Goal: Task Accomplishment & Management: Use online tool/utility

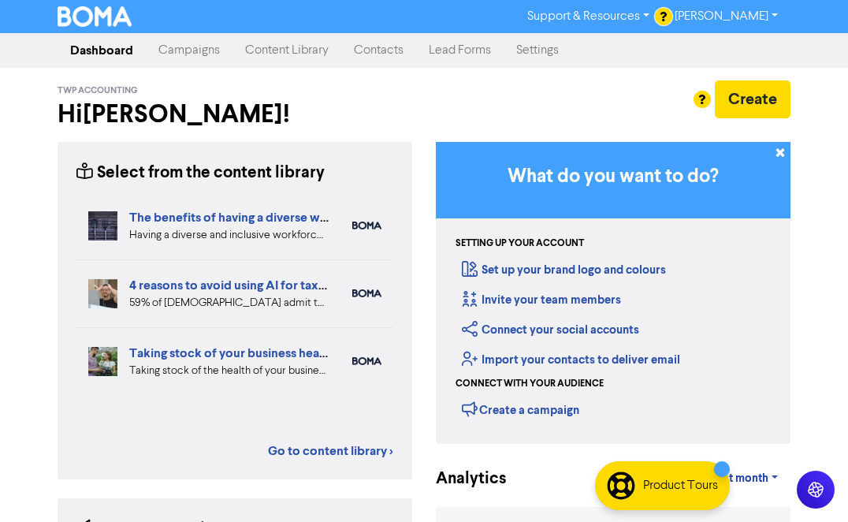
click at [265, 51] on link "Content Library" at bounding box center [287, 51] width 109 height 32
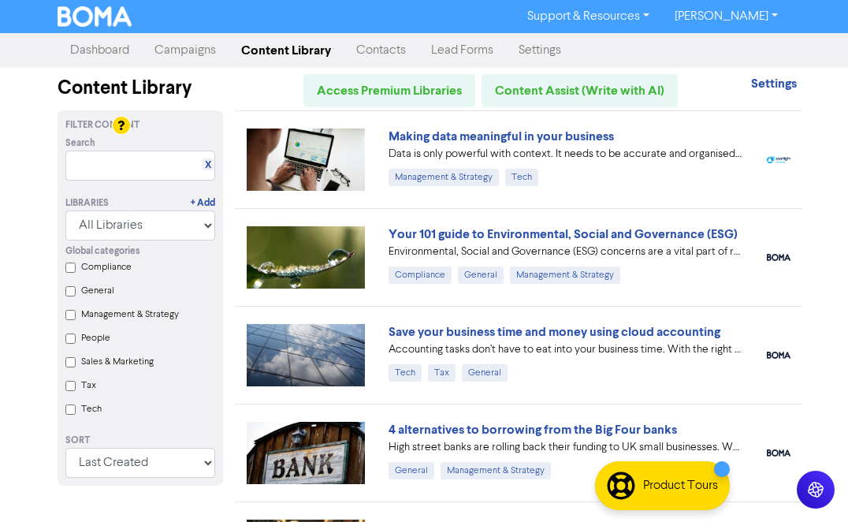
click at [196, 49] on link "Campaigns" at bounding box center [185, 51] width 87 height 32
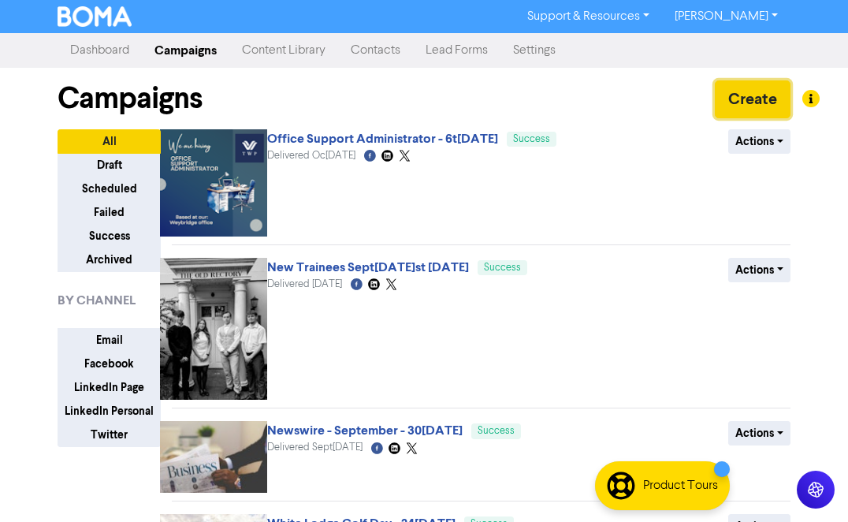
click at [763, 104] on button "Create" at bounding box center [753, 99] width 76 height 38
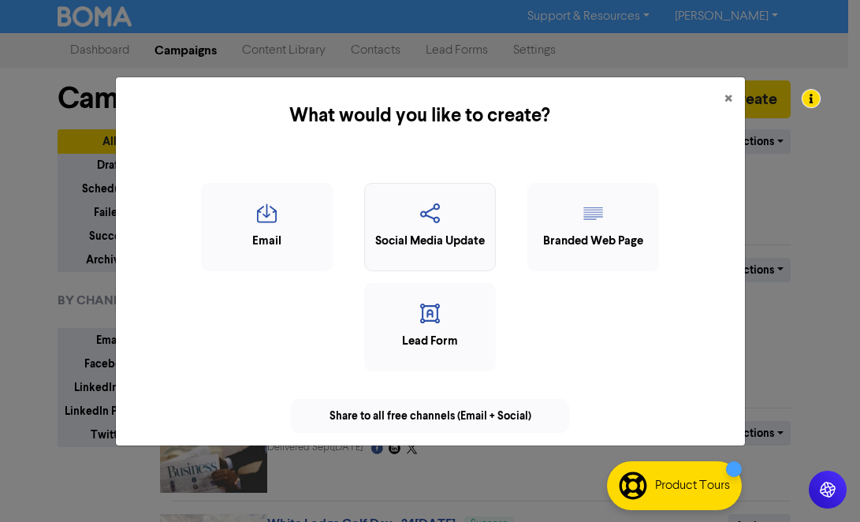
click at [450, 236] on div "Social Media Update" at bounding box center [430, 242] width 114 height 18
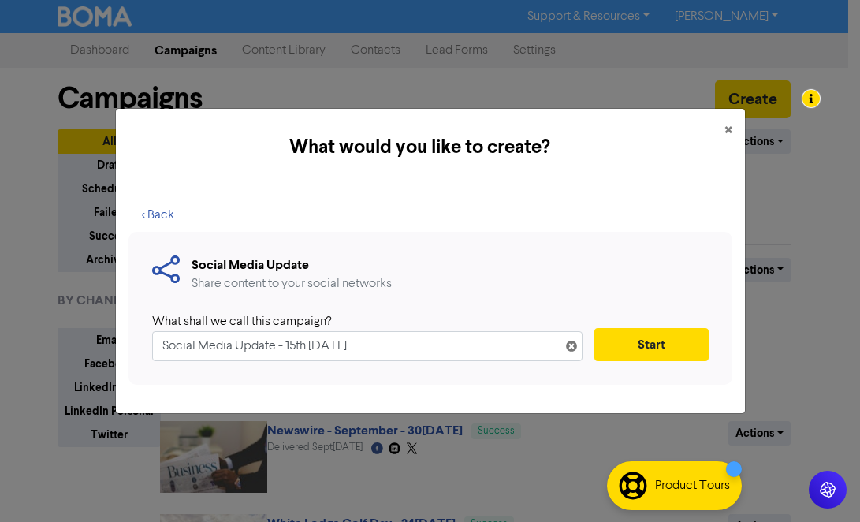
click at [277, 353] on input "Social Media Update - 15th [DATE]" at bounding box center [367, 346] width 430 height 30
drag, startPoint x: 274, startPoint y: 348, endPoint x: 152, endPoint y: 338, distance: 122.6
click at [145, 342] on div "Social Media Update Share content to your social networks What shall we call th…" at bounding box center [431, 309] width 604 height 154
type input "CFN Newsletter - 15th [DATE]"
click at [678, 347] on button "Start" at bounding box center [651, 344] width 114 height 33
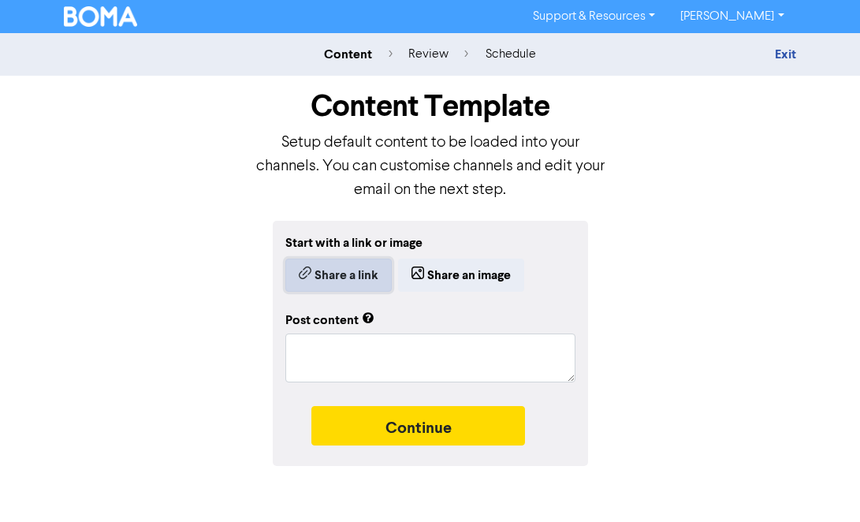
click at [355, 276] on button "Share a link" at bounding box center [338, 275] width 106 height 33
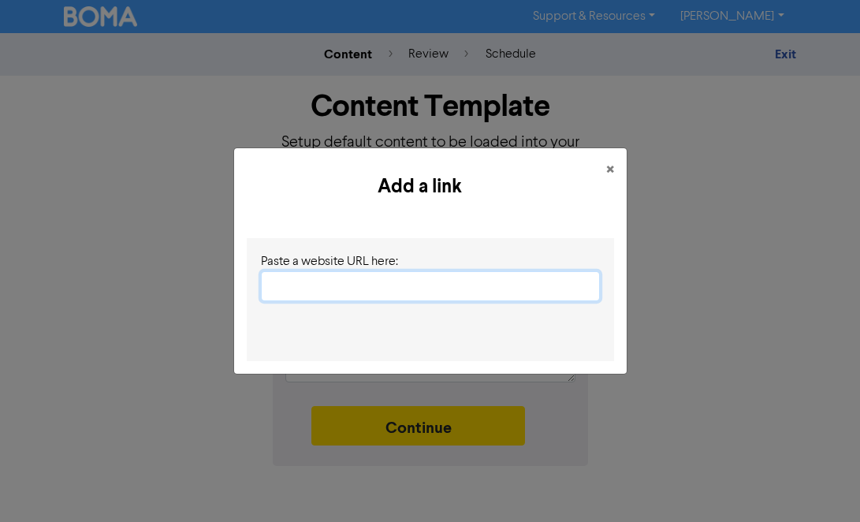
paste input "[URL][DOMAIN_NAME]"
type input "[URL][DOMAIN_NAME]"
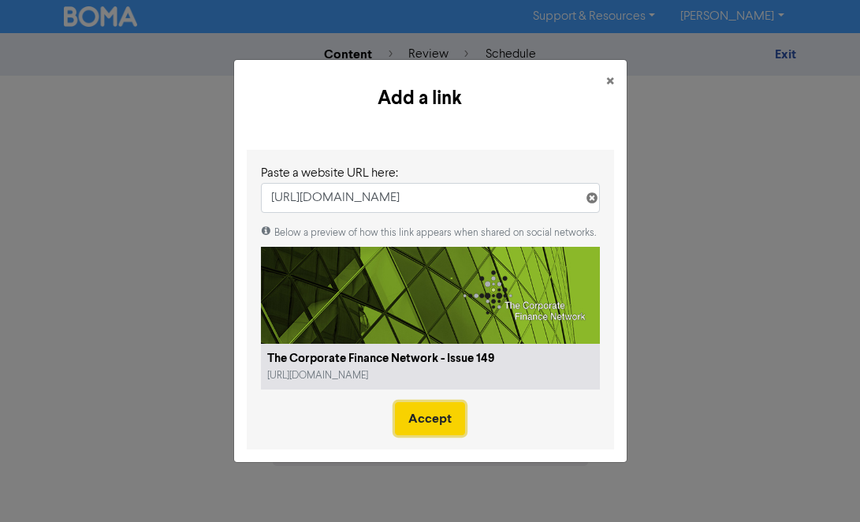
click at [441, 418] on button "Accept" at bounding box center [430, 418] width 70 height 33
type textarea "x"
type textarea "As we enter the final quarter of 2025, UK dealmaking sentiment has been mixed. …"
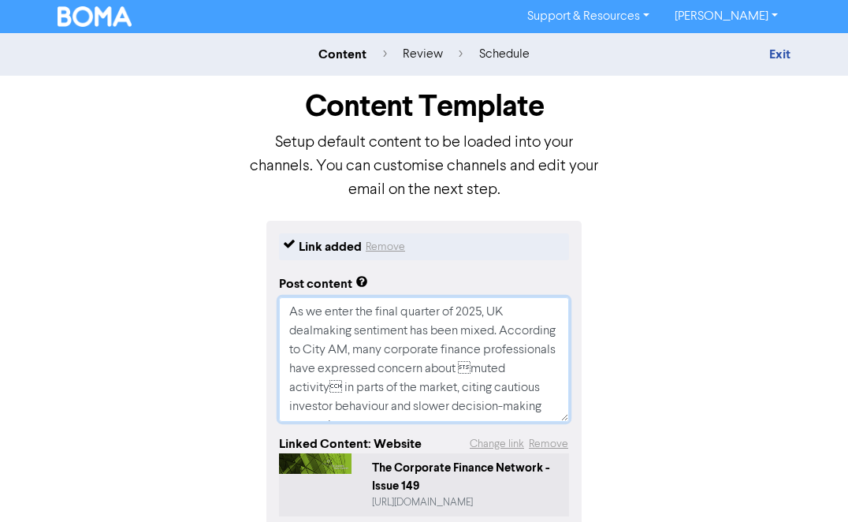
scroll to position [19, 0]
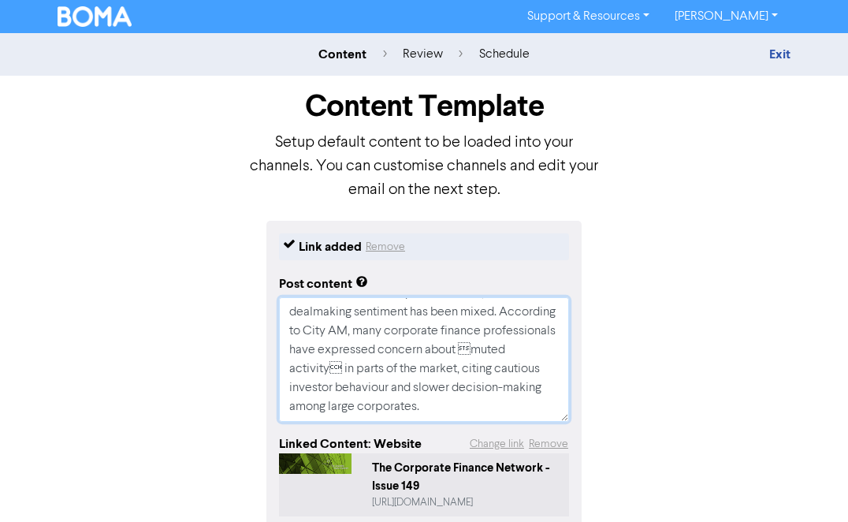
drag, startPoint x: 284, startPoint y: 313, endPoint x: 538, endPoint y: 425, distance: 277.4
click at [538, 425] on div "Link added Remove Post content As we enter the final quarter of 2025, UK dealma…" at bounding box center [423, 410] width 315 height 379
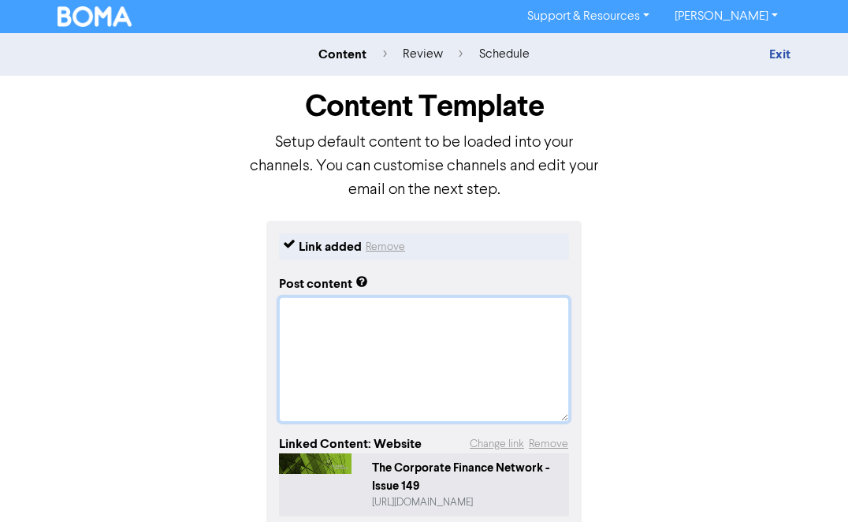
scroll to position [0, 0]
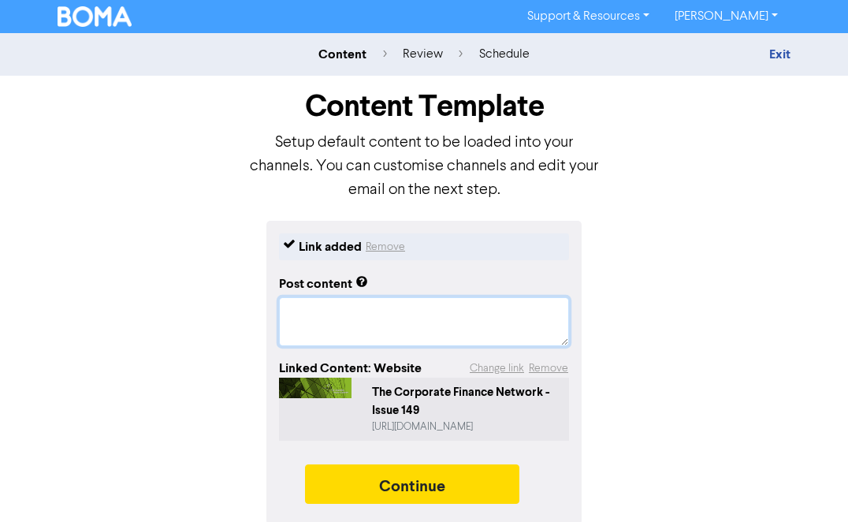
paste textarea "We are pleased to share the October newsletter from The Corporate Finance Netwo…"
type textarea "x"
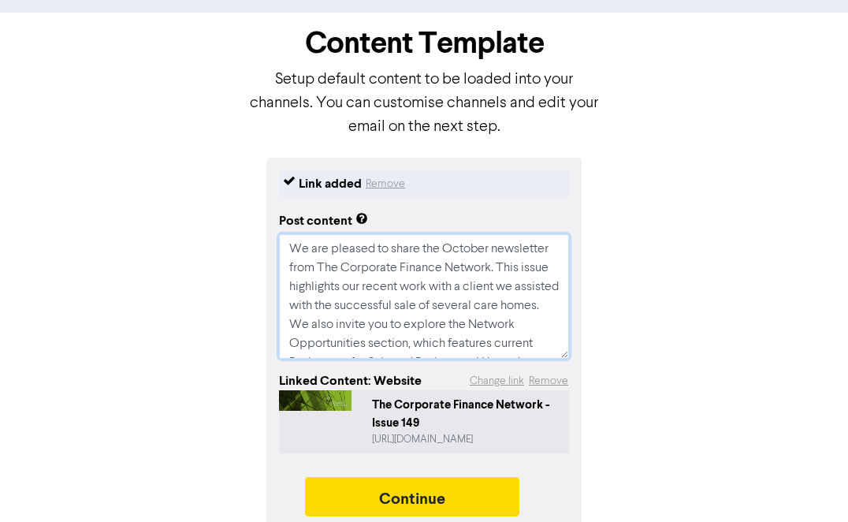
scroll to position [80, 0]
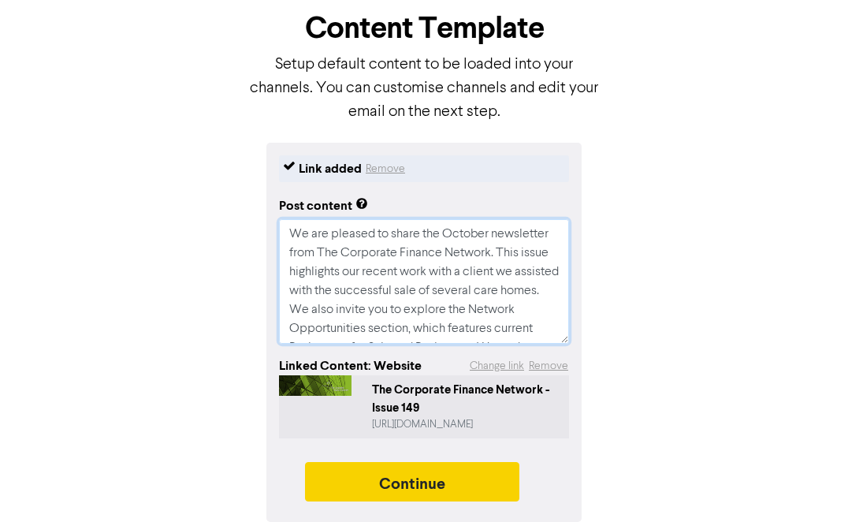
type textarea "We are pleased to share the October newsletter from The Corporate Finance Netwo…"
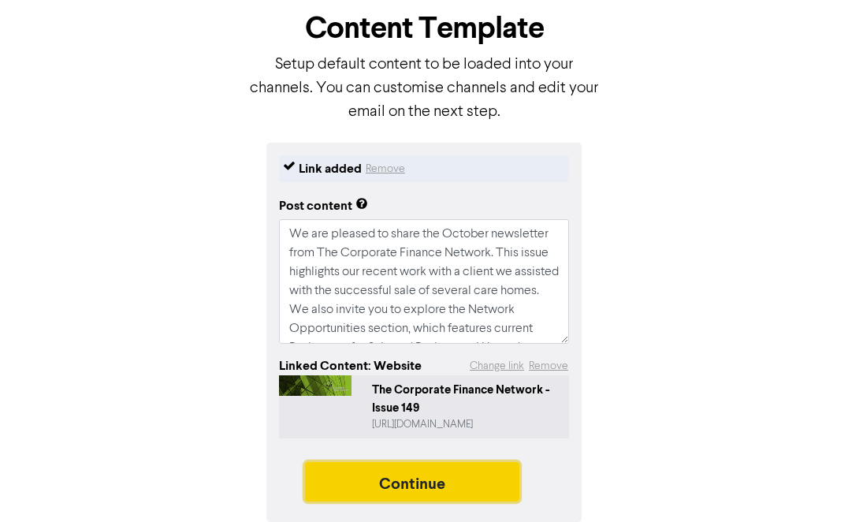
click at [398, 483] on button "Continue" at bounding box center [412, 481] width 214 height 39
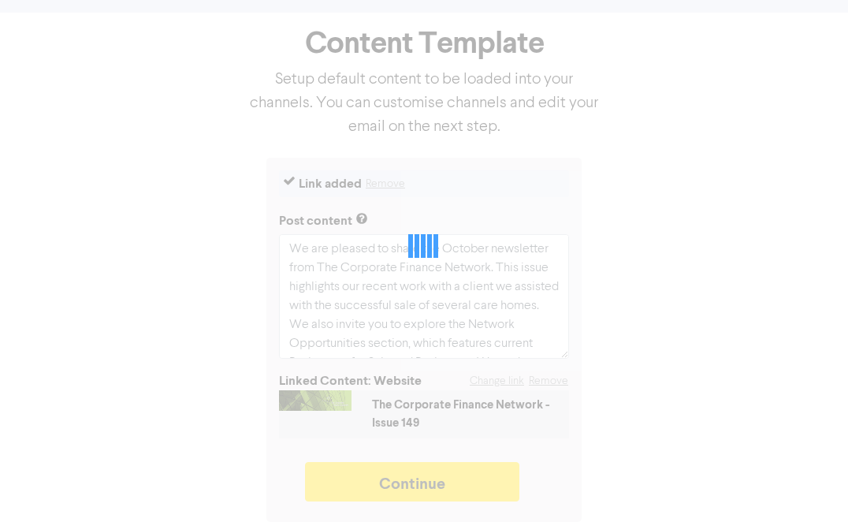
type textarea "x"
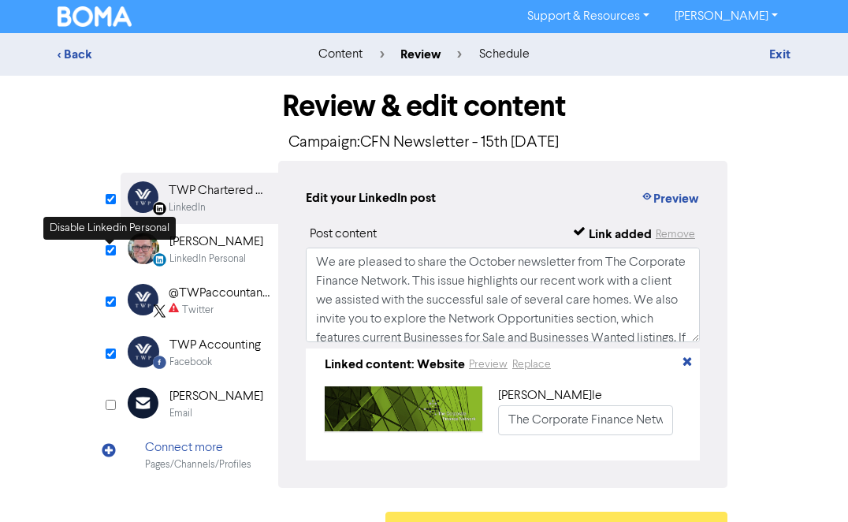
click at [109, 252] on input "checkbox" at bounding box center [111, 250] width 10 height 10
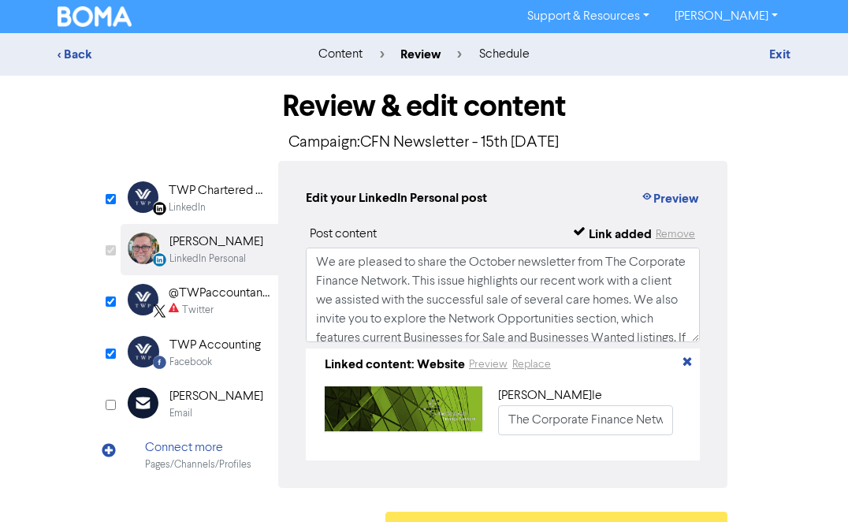
checkbox input "false"
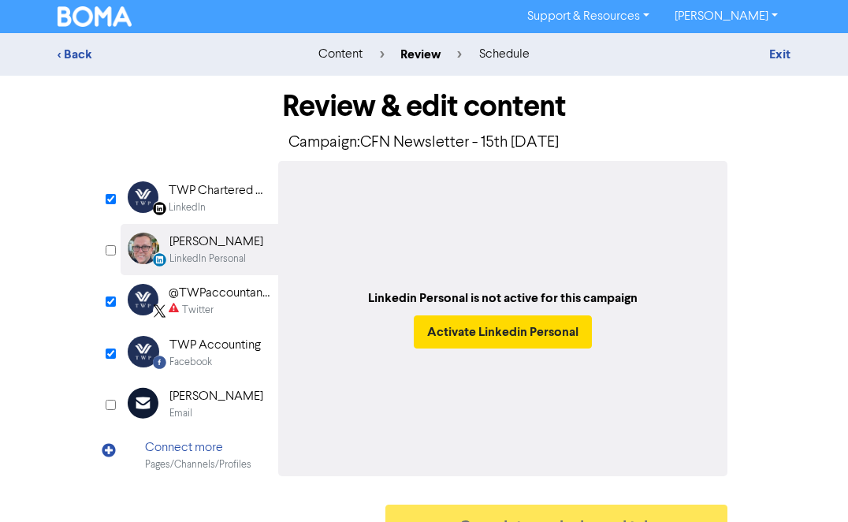
click at [222, 307] on div "Twitter" at bounding box center [219, 310] width 101 height 15
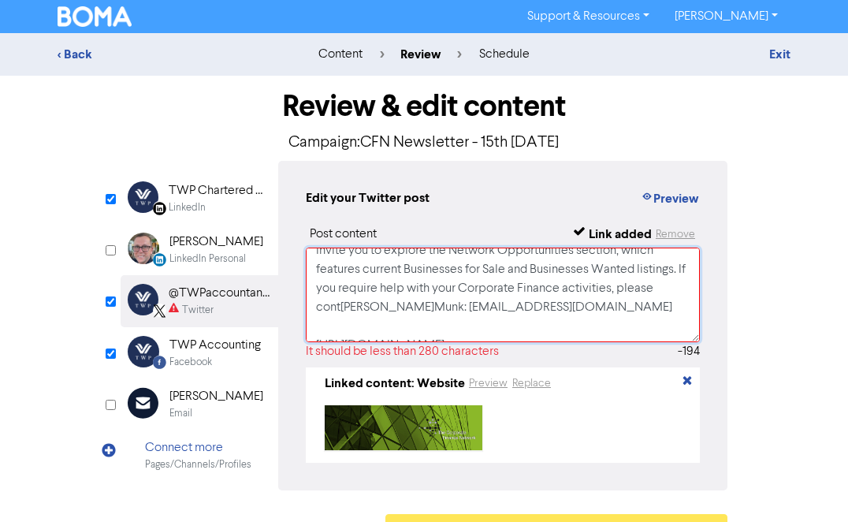
scroll to position [54, 0]
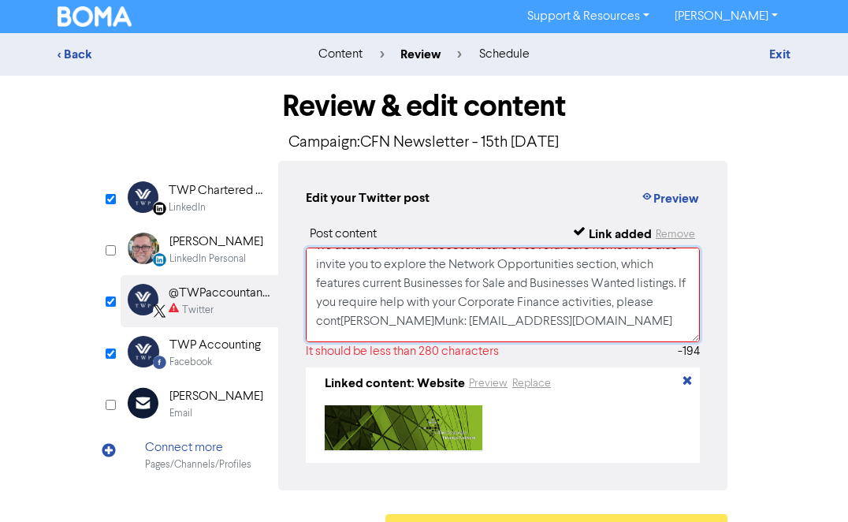
drag, startPoint x: 359, startPoint y: 318, endPoint x: 400, endPoint y: 304, distance: 44.1
click at [400, 304] on textarea "We are pleased to share the October newsletter from The Corporate Finance Netwo…" at bounding box center [503, 295] width 394 height 95
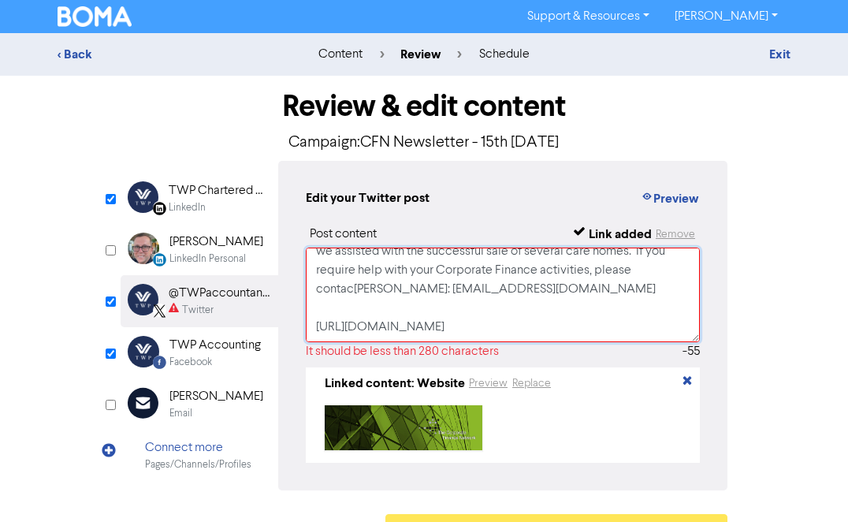
scroll to position [0, 0]
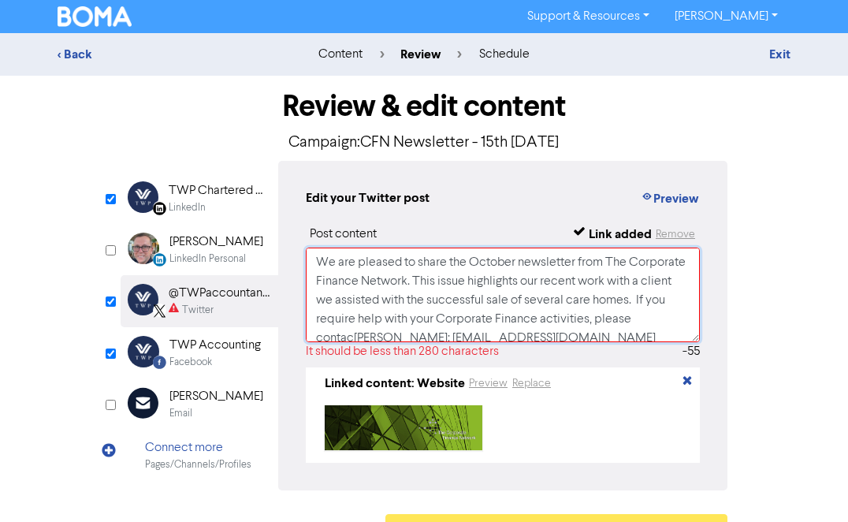
click at [391, 321] on textarea "We are pleased to share the October newsletter from The Corporate Finance Netwo…" at bounding box center [503, 295] width 394 height 95
click at [199, 196] on div "TWP Chartered Accountants" at bounding box center [219, 190] width 101 height 19
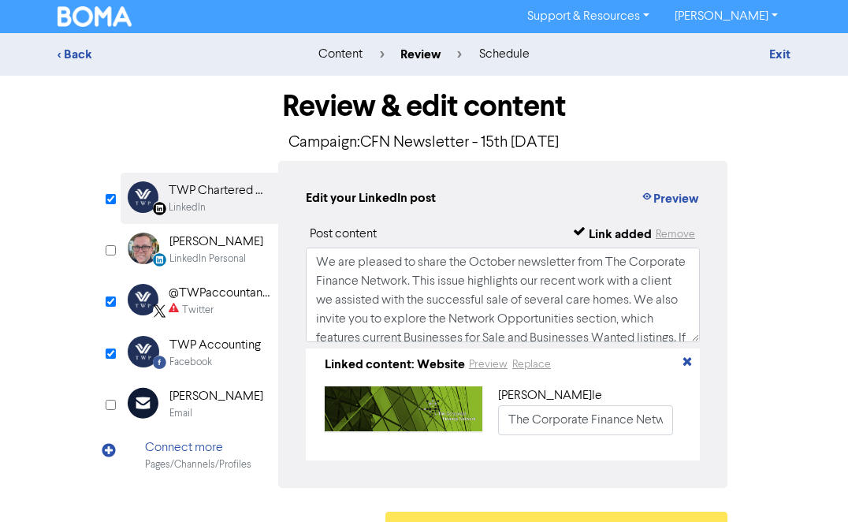
click at [245, 298] on div "@TWPaccountants" at bounding box center [219, 293] width 101 height 19
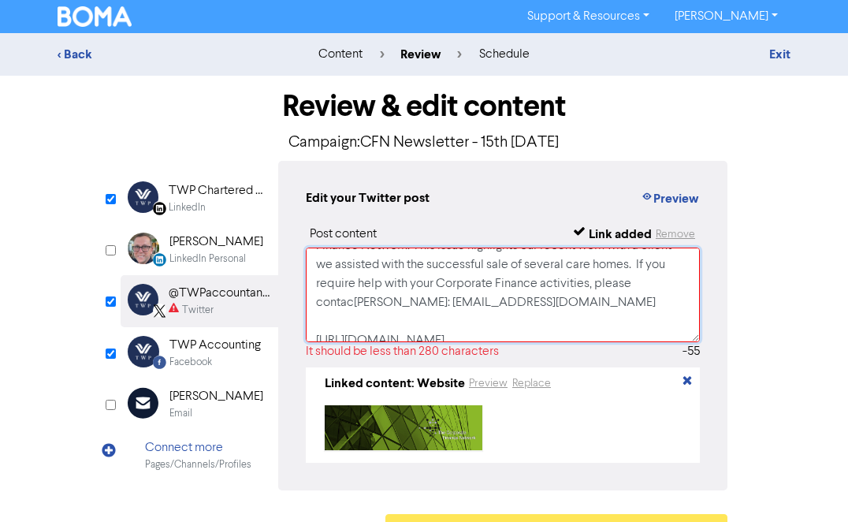
scroll to position [49, 0]
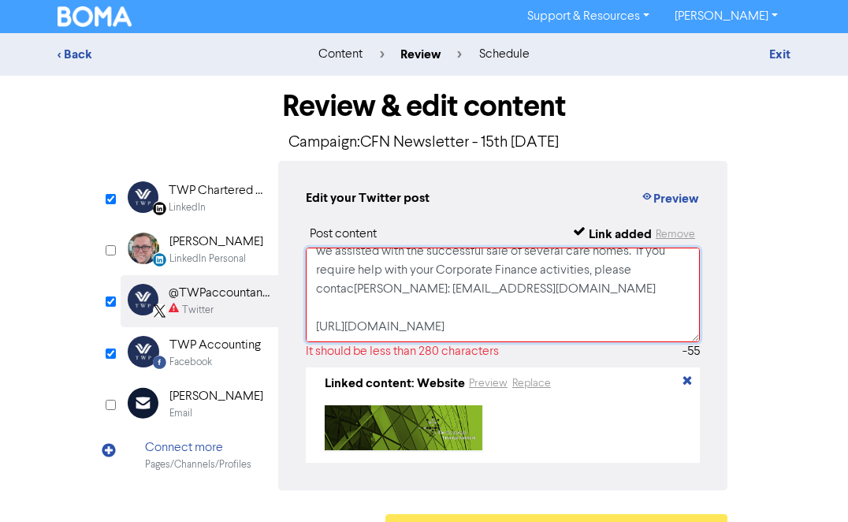
drag, startPoint x: 315, startPoint y: 265, endPoint x: 630, endPoint y: 300, distance: 317.3
click at [630, 300] on textarea "We are pleased to share the October newsletter from The Corporate Finance Netwo…" at bounding box center [503, 295] width 394 height 95
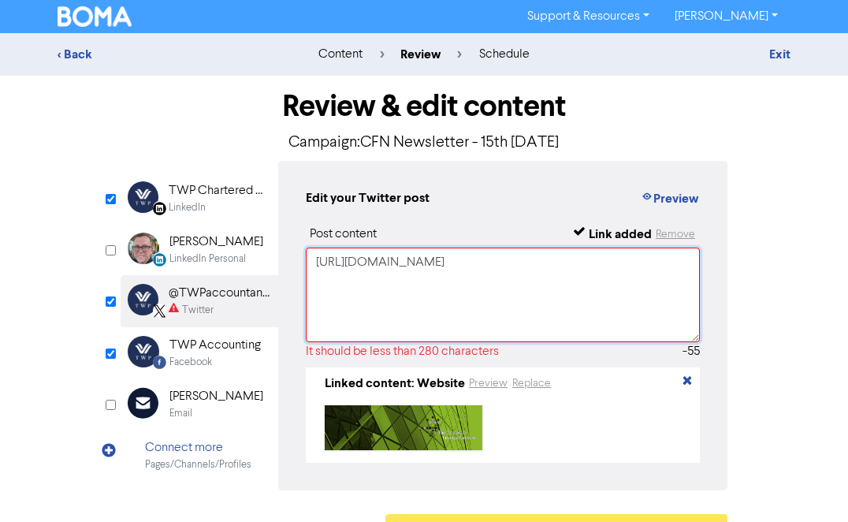
scroll to position [0, 0]
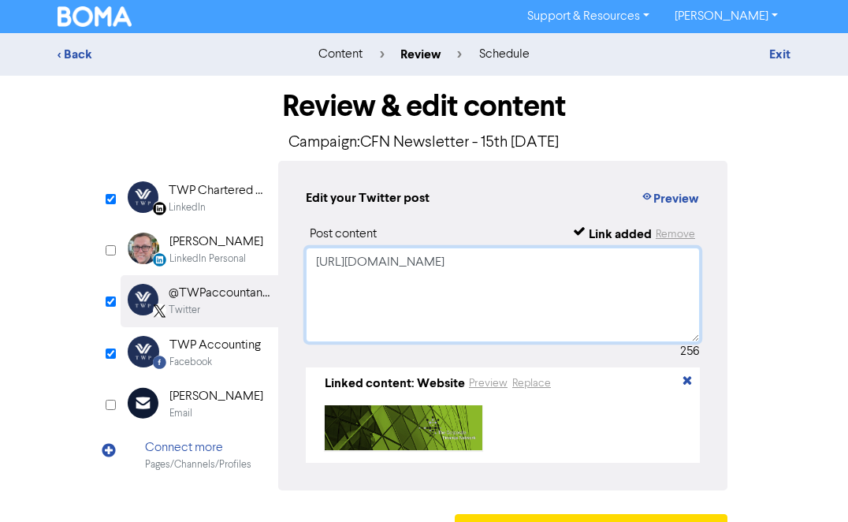
paste textarea "We are pleased to share the October newsletter from The Corporate Finance Netwo…"
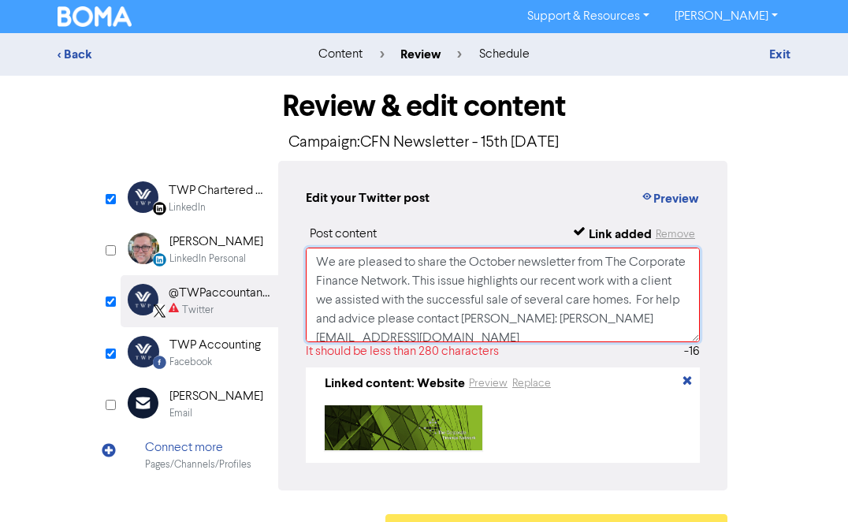
click at [429, 321] on textarea "We are pleased to share the October newsletter from The Corporate Finance Netwo…" at bounding box center [503, 295] width 394 height 95
click at [624, 328] on textarea "We are pleased to share the October newsletter from The Corporate Finance Netwo…" at bounding box center [503, 295] width 394 height 95
click at [583, 323] on textarea "We are pleased to share the October newsletter from The Corporate Finance Netwo…" at bounding box center [503, 295] width 394 height 95
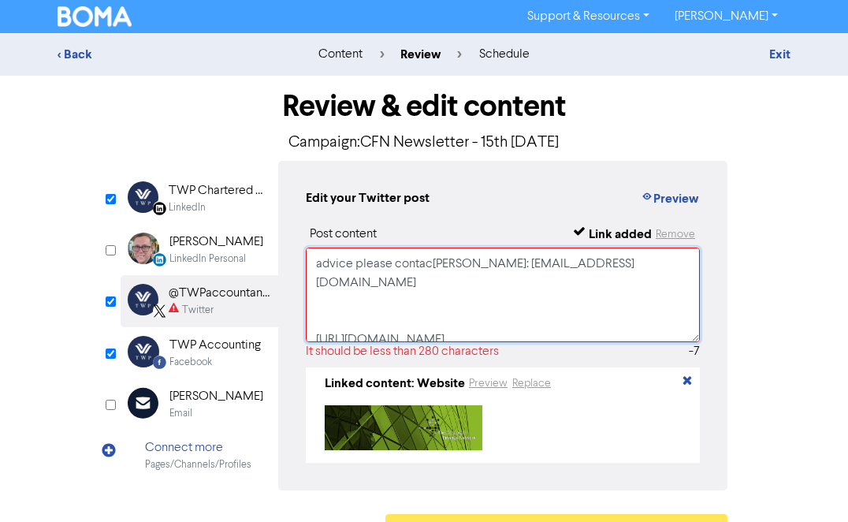
scroll to position [68, 0]
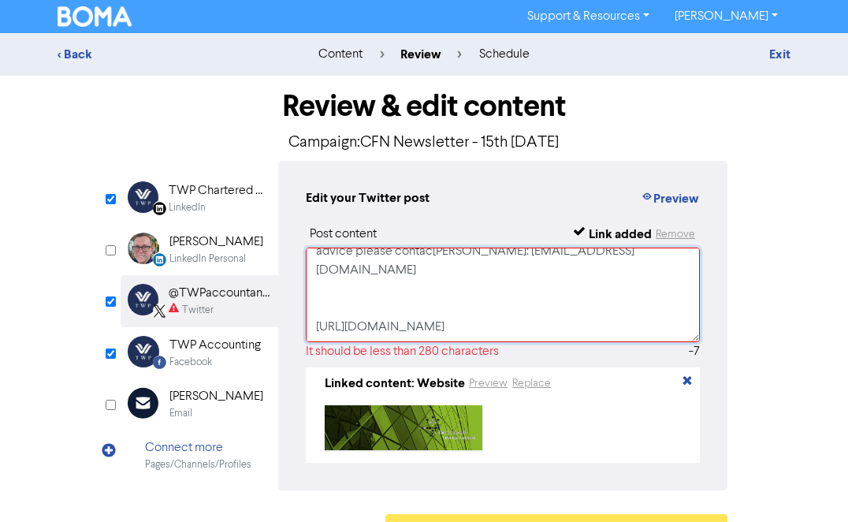
drag, startPoint x: 359, startPoint y: 321, endPoint x: 522, endPoint y: 297, distance: 164.1
click at [522, 297] on textarea "We are pleased to share the October newsletter from The Corporate Finance Netwo…" at bounding box center [503, 295] width 394 height 95
drag, startPoint x: 318, startPoint y: 264, endPoint x: 552, endPoint y: 285, distance: 234.3
click at [552, 285] on textarea "We are pleased to share the October newsletter from The Corporate Finance Netwo…" at bounding box center [503, 295] width 394 height 95
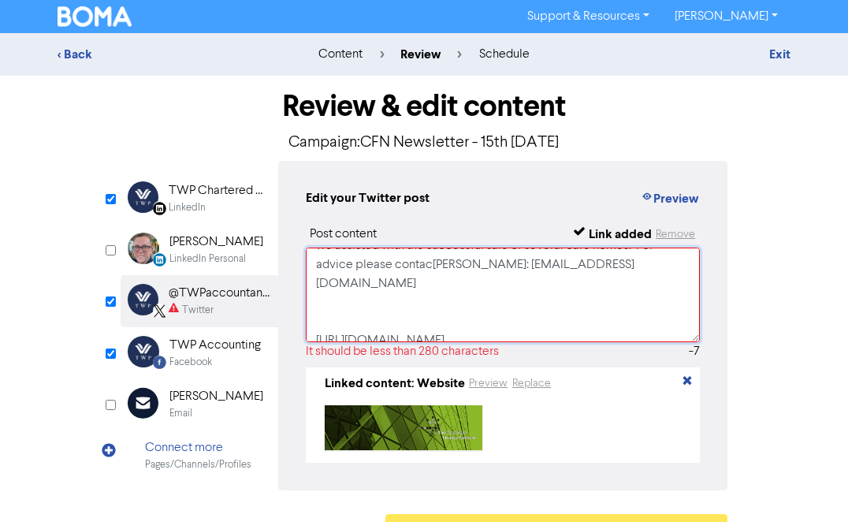
scroll to position [58, 0]
drag, startPoint x: 318, startPoint y: 263, endPoint x: 495, endPoint y: 296, distance: 180.6
click at [495, 296] on textarea "We are pleased to share the October newsletter from The Corporate Finance Netwo…" at bounding box center [503, 295] width 394 height 95
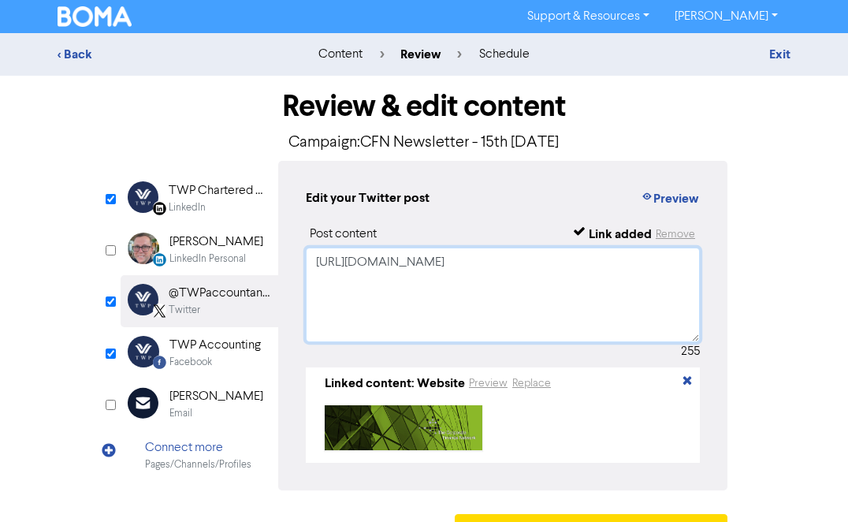
scroll to position [0, 0]
paste textarea "The Corporate Finance Network's October newsletter is here! This issue highligh…"
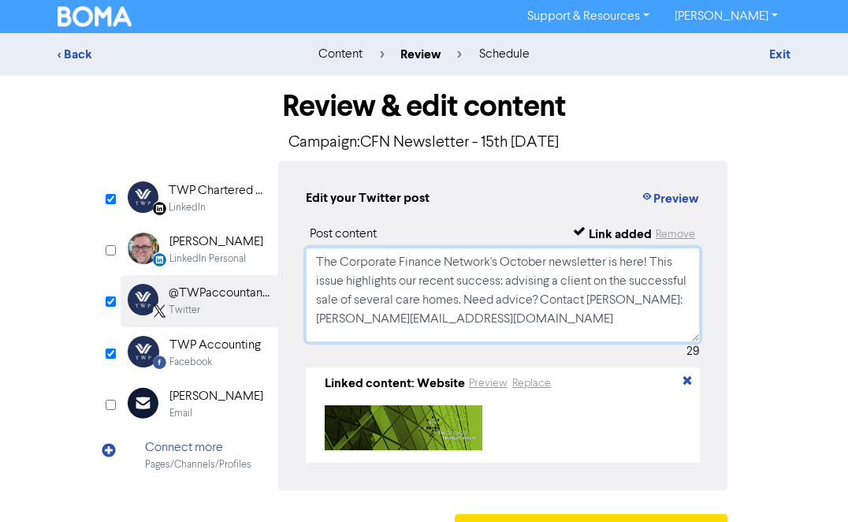
click at [605, 318] on textarea "The Corporate Finance Network's October newsletter is here! This issue highligh…" at bounding box center [503, 295] width 394 height 95
click at [584, 315] on textarea "The Corporate Finance Network's October newsletter is here! This issue highligh…" at bounding box center [503, 295] width 394 height 95
type textarea "The Corporate Finance Network's October newsletter is here! This issue highligh…"
click at [181, 196] on div "TWP Chartered Accountants" at bounding box center [219, 190] width 101 height 19
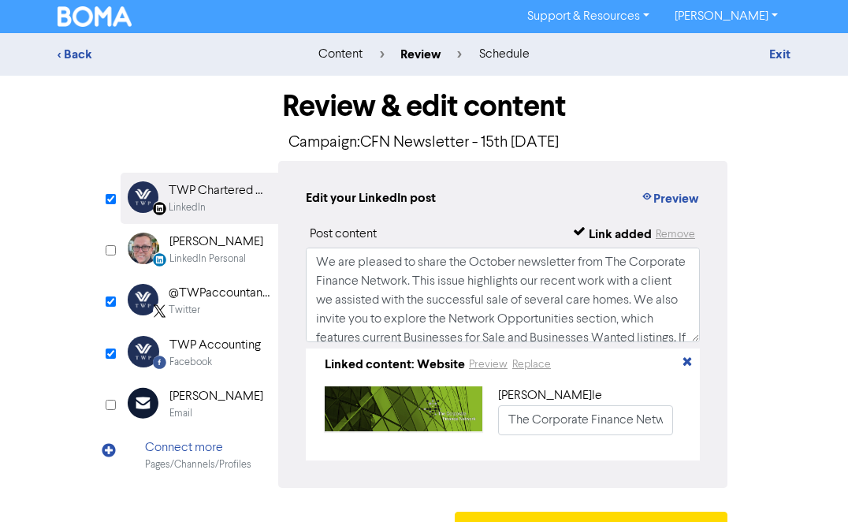
click at [225, 344] on div "TWP Accounting" at bounding box center [214, 345] width 91 height 19
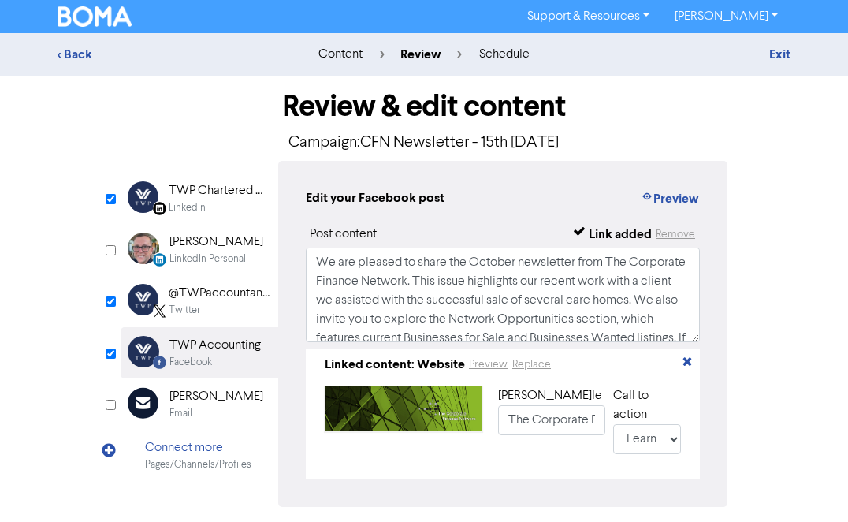
click at [214, 304] on div "Twitter" at bounding box center [219, 310] width 101 height 15
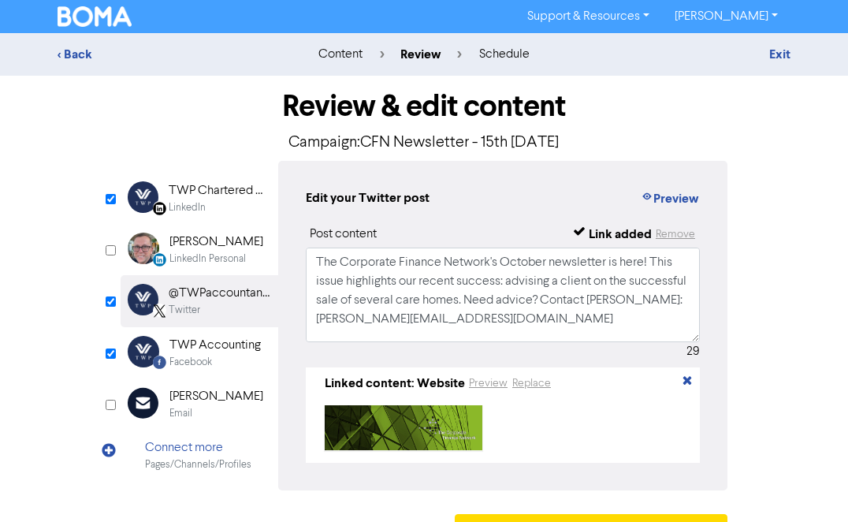
click at [207, 199] on div "TWP Chartered Accountants" at bounding box center [219, 190] width 101 height 19
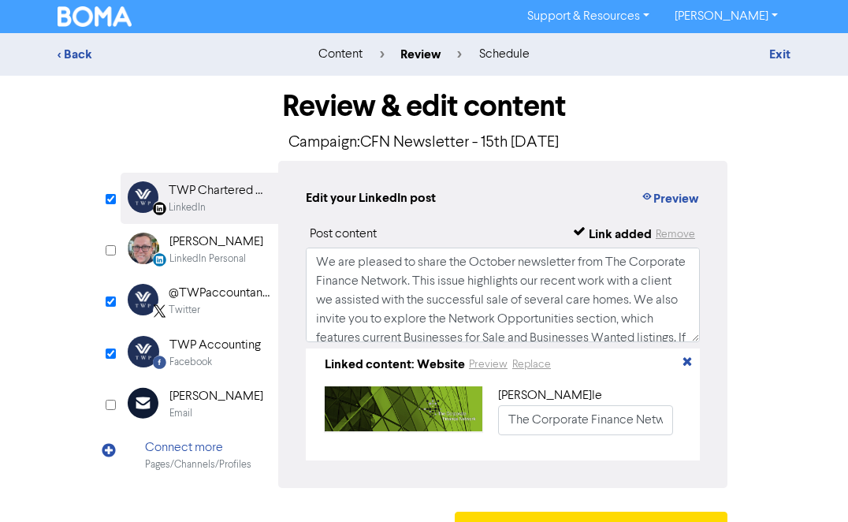
click at [241, 304] on div "Twitter" at bounding box center [219, 310] width 101 height 15
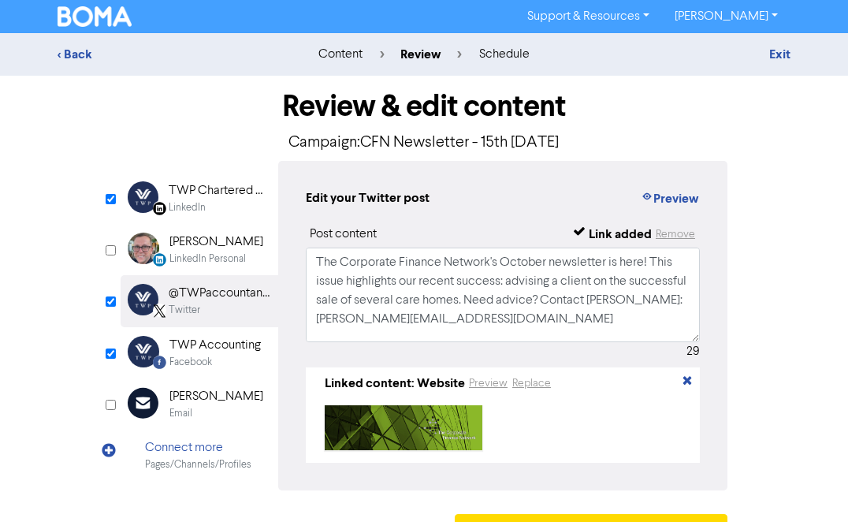
click at [221, 355] on div "Facebook" at bounding box center [214, 362] width 91 height 15
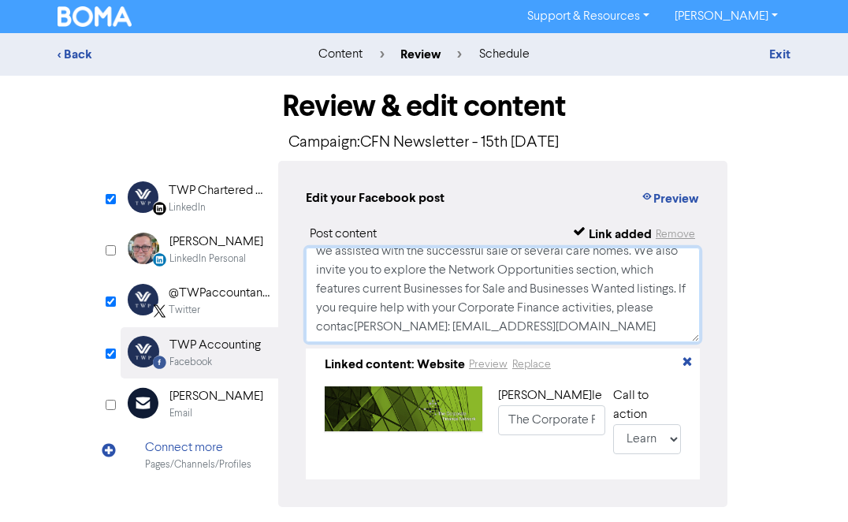
scroll to position [68, 0]
click at [194, 311] on div "Twitter" at bounding box center [185, 310] width 32 height 15
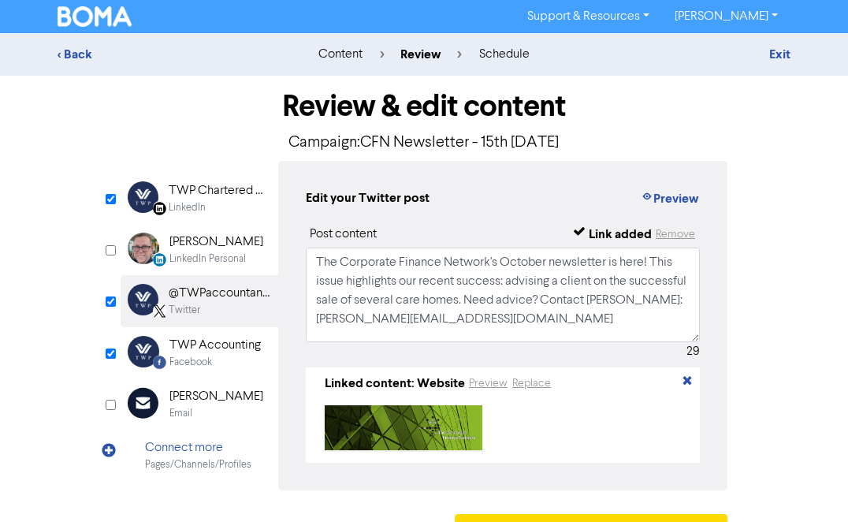
click at [204, 196] on div "TWP Chartered Accountants" at bounding box center [219, 190] width 101 height 19
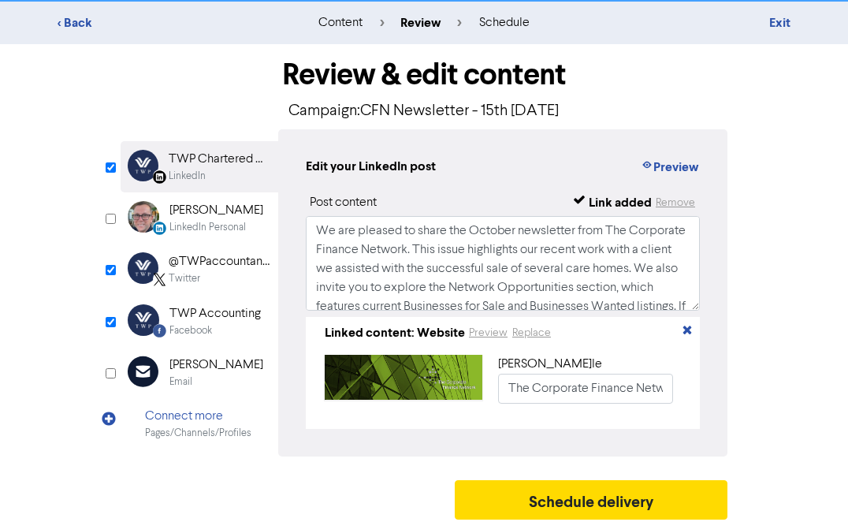
scroll to position [39, 0]
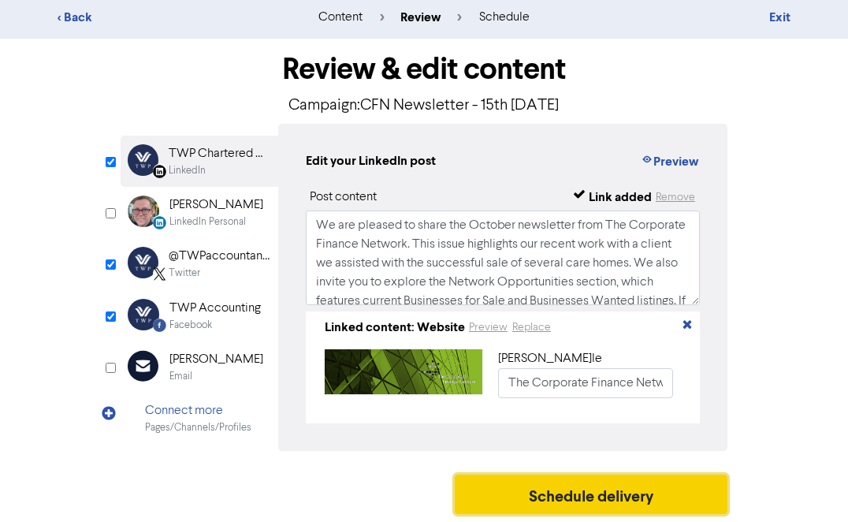
click at [649, 488] on button "Schedule delivery" at bounding box center [591, 494] width 273 height 39
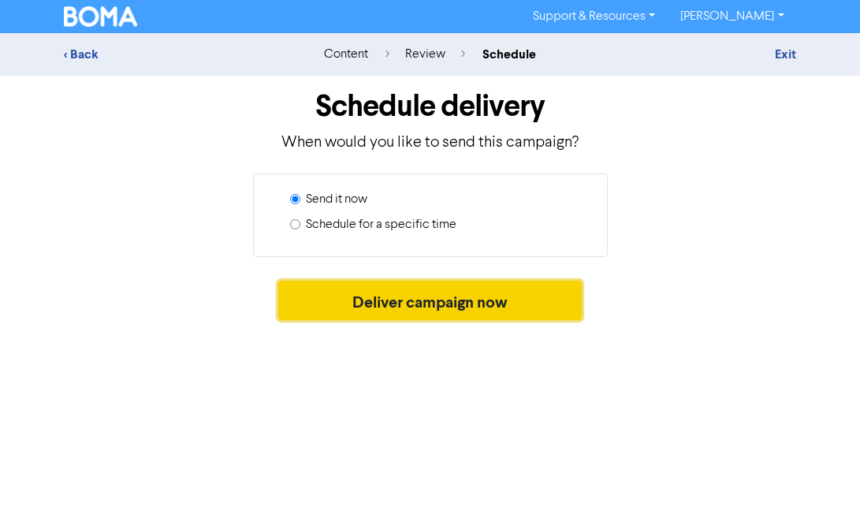
click at [424, 307] on button "Deliver campaign now" at bounding box center [430, 300] width 304 height 39
